Goal: Navigation & Orientation: Find specific page/section

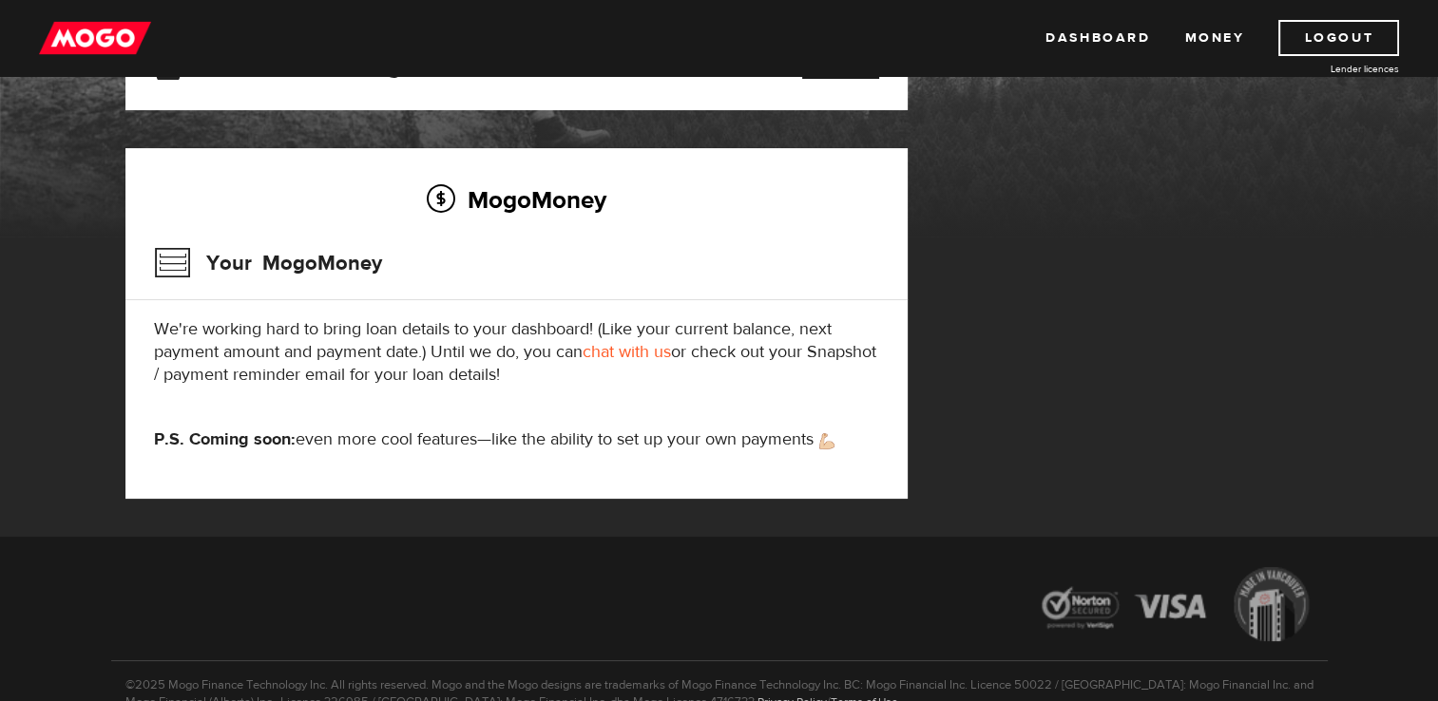
scroll to position [285, 0]
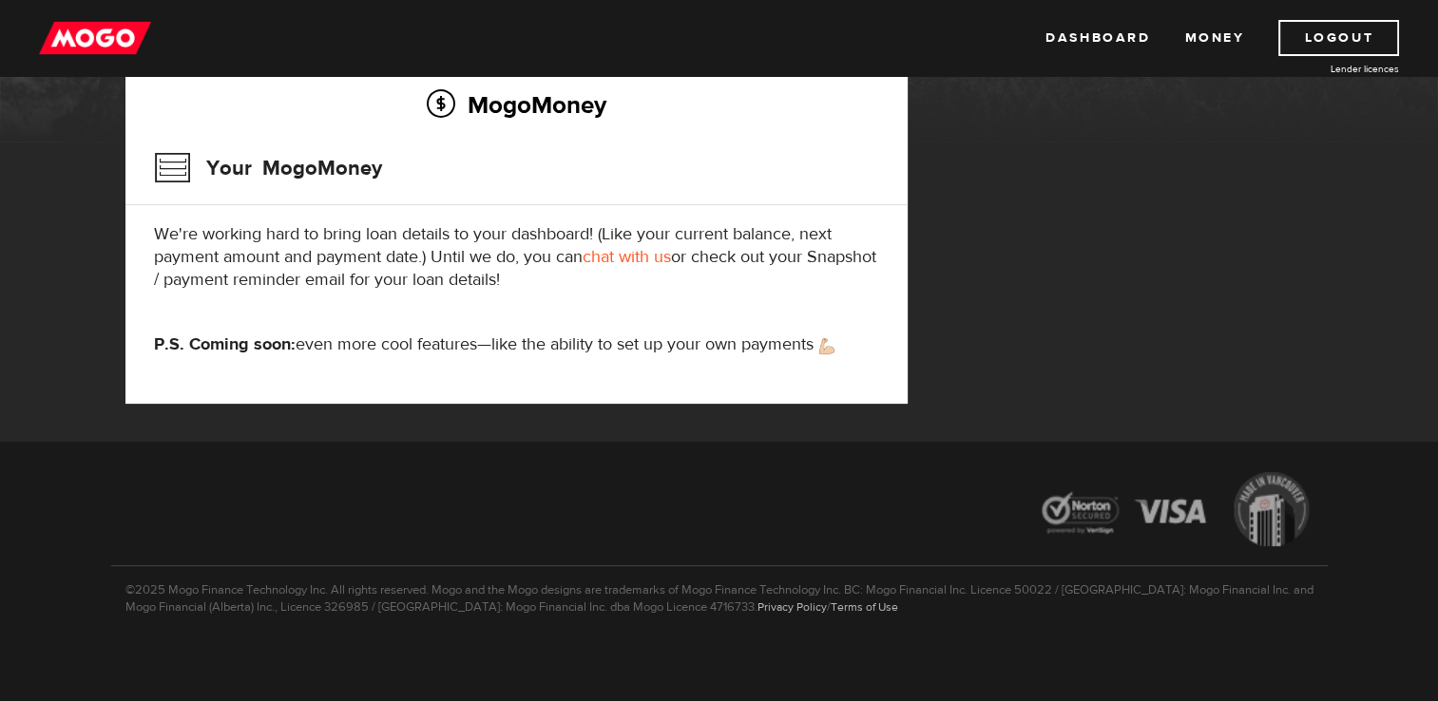
click at [648, 257] on link "chat with us" at bounding box center [627, 257] width 88 height 22
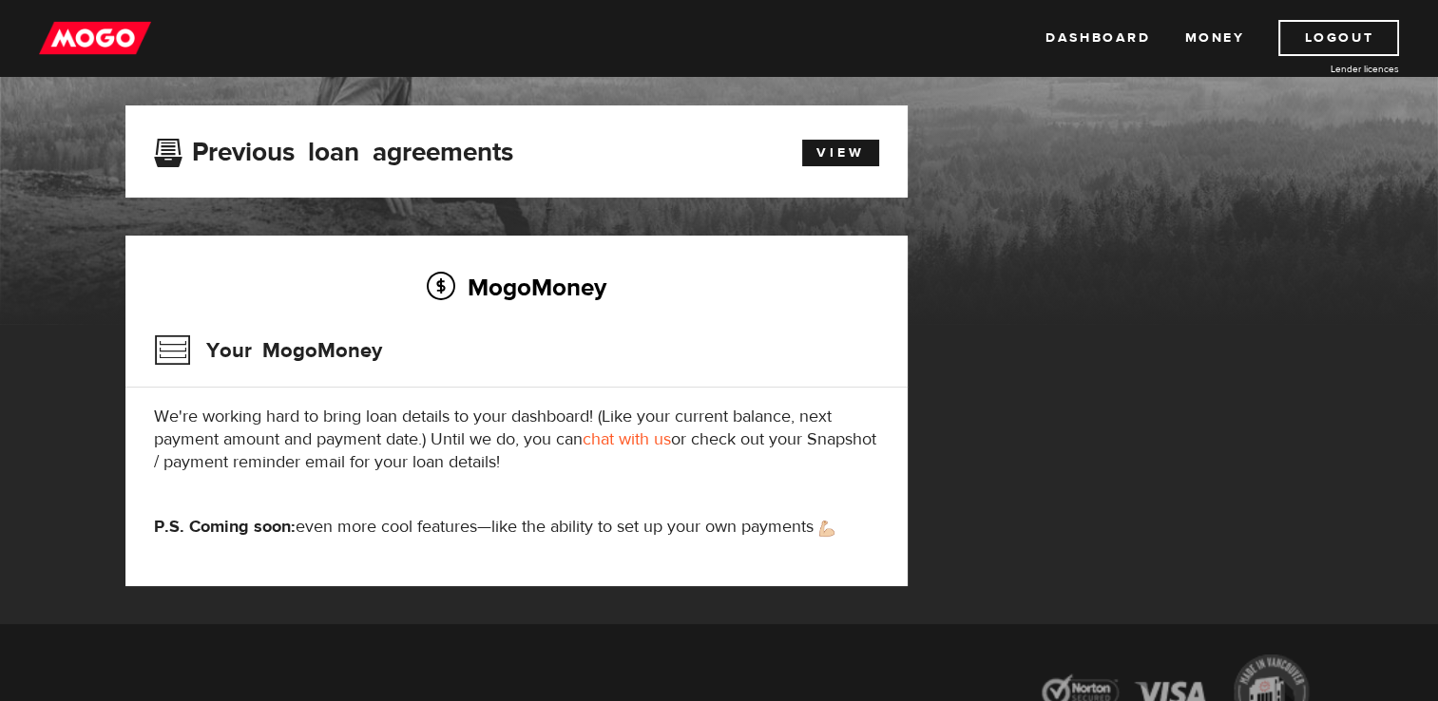
scroll to position [101, 0]
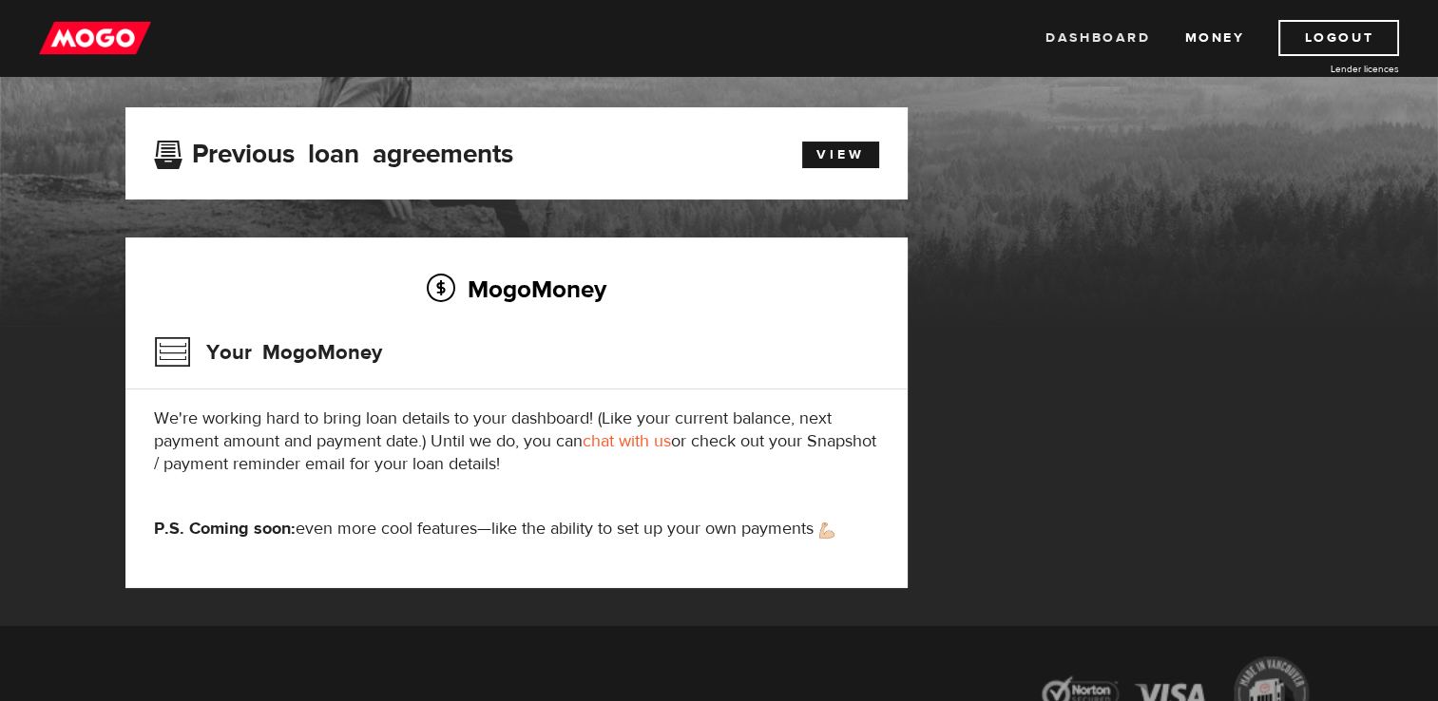
click at [1104, 40] on link "Dashboard" at bounding box center [1098, 38] width 105 height 36
click at [1231, 40] on link "Money" at bounding box center [1214, 38] width 60 height 36
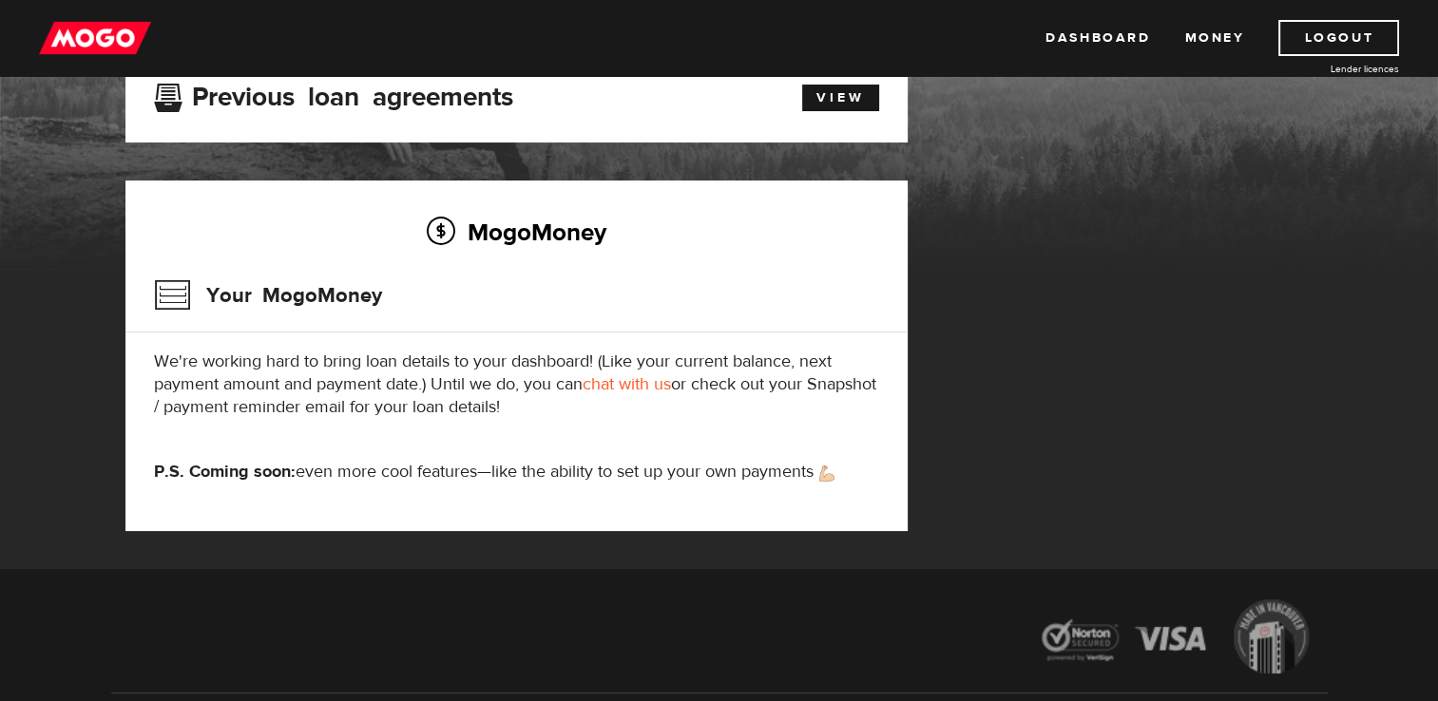
scroll to position [95, 0]
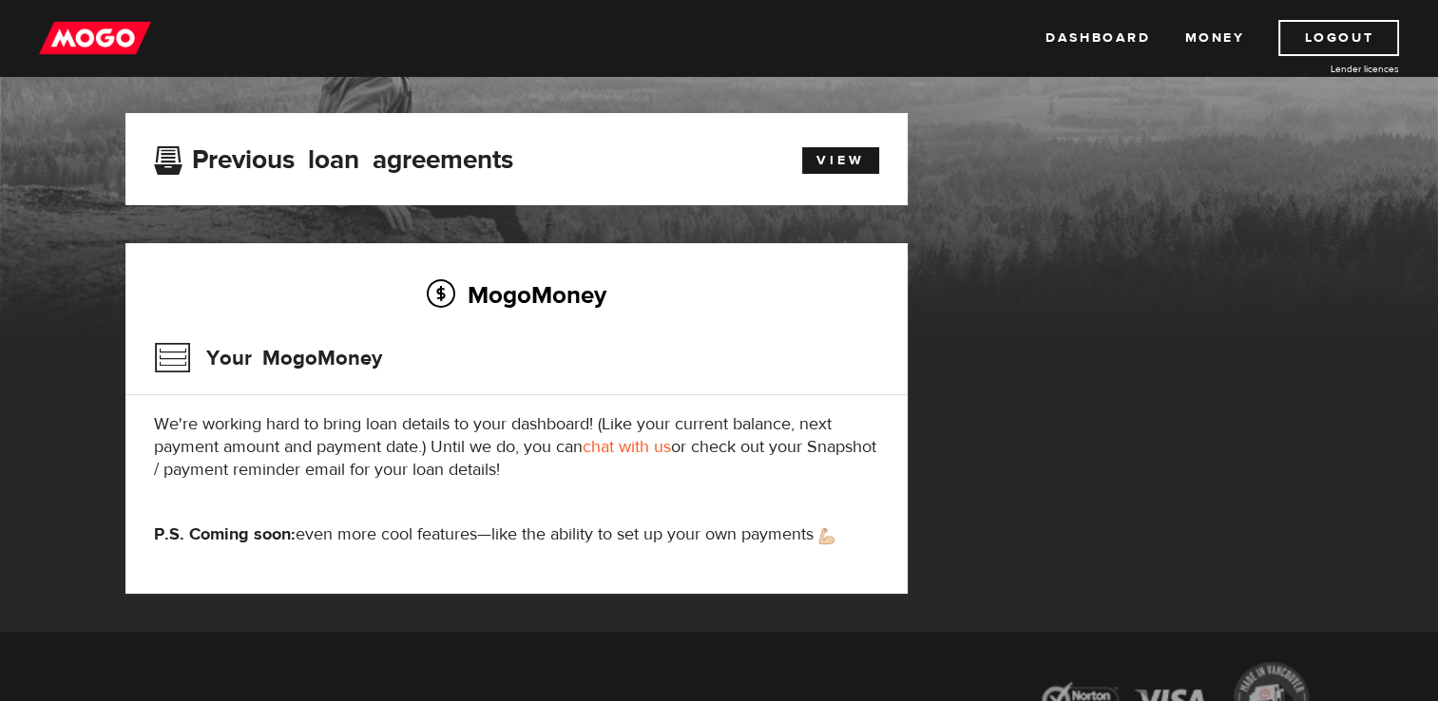
click at [643, 453] on link "chat with us" at bounding box center [627, 447] width 88 height 22
click at [643, 451] on link "chat with us" at bounding box center [627, 447] width 88 height 22
click at [1209, 33] on link "Money" at bounding box center [1214, 38] width 60 height 36
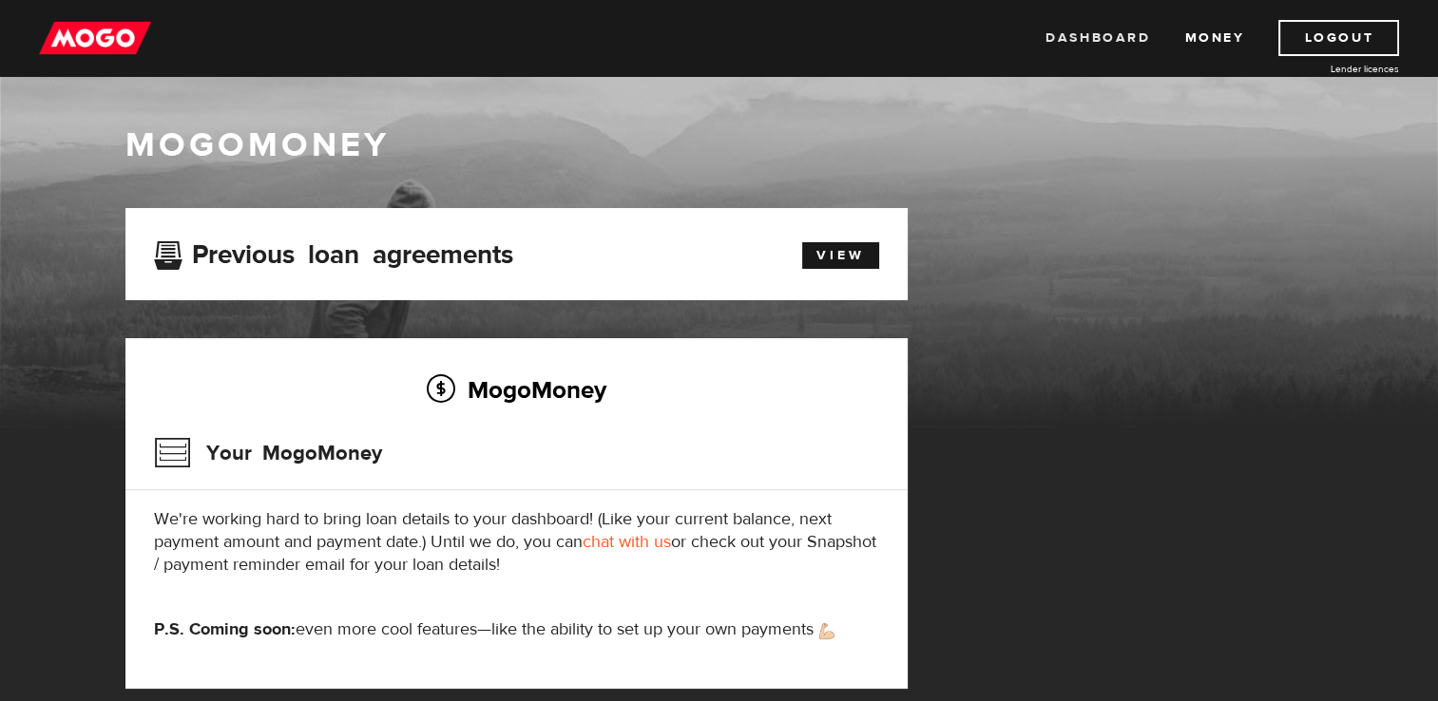
click at [1103, 31] on link "Dashboard" at bounding box center [1098, 38] width 105 height 36
click at [80, 33] on img at bounding box center [95, 38] width 112 height 36
